Goal: Entertainment & Leisure: Consume media (video, audio)

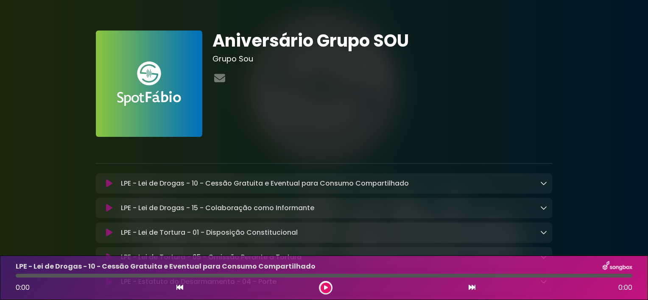
click at [320, 286] on div at bounding box center [326, 288] width 14 height 14
click at [324, 285] on button at bounding box center [326, 288] width 11 height 11
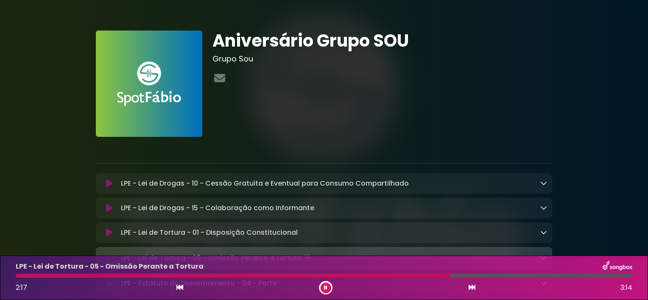
click at [324, 290] on icon at bounding box center [325, 287] width 3 height 5
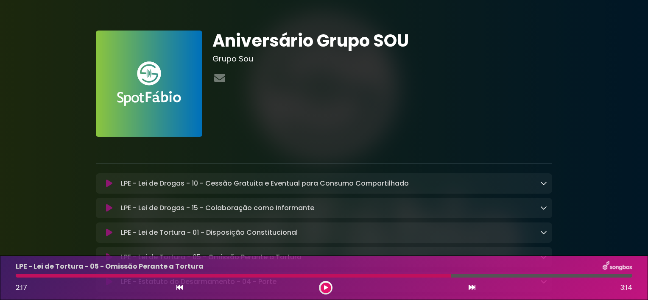
click at [324, 288] on icon at bounding box center [326, 287] width 4 height 5
click at [330, 291] on button at bounding box center [326, 288] width 11 height 11
click at [323, 291] on button at bounding box center [326, 288] width 11 height 11
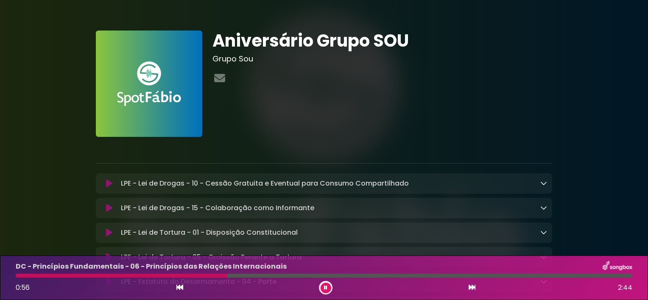
click at [320, 289] on div at bounding box center [326, 288] width 14 height 14
click at [325, 288] on icon at bounding box center [325, 287] width 3 height 5
drag, startPoint x: 648, startPoint y: 108, endPoint x: 646, endPoint y: 63, distance: 45.0
